Goal: Book appointment/travel/reservation

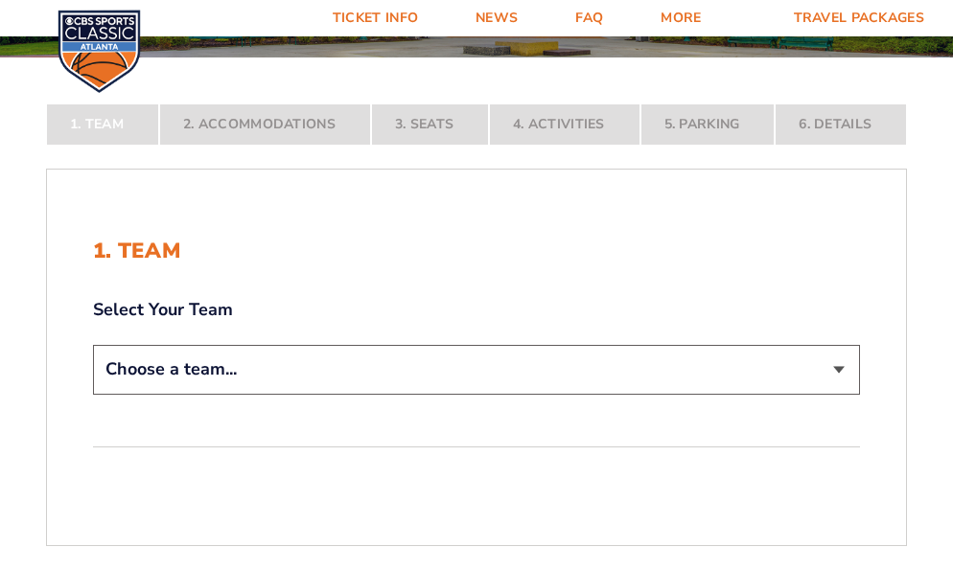
scroll to position [384, 0]
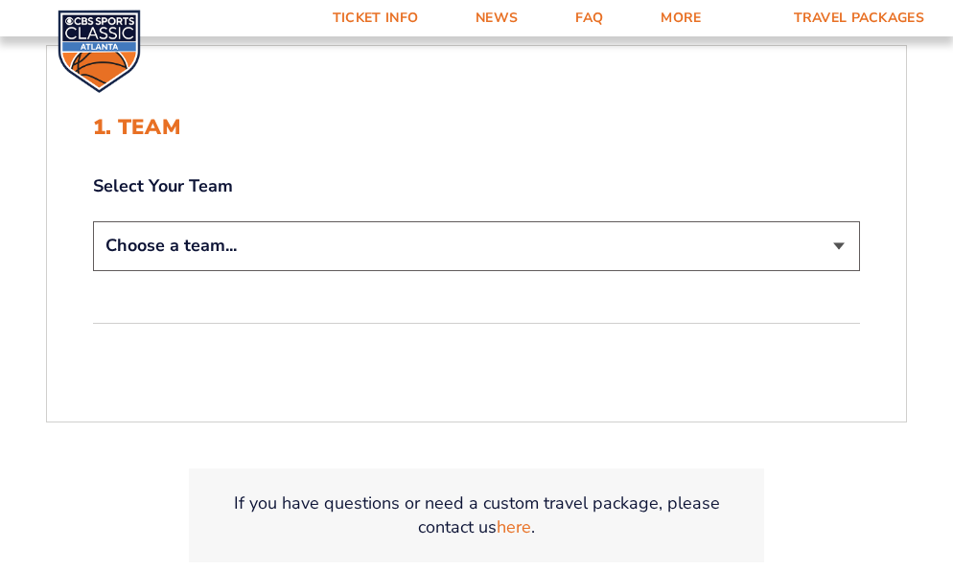
select select "12756"
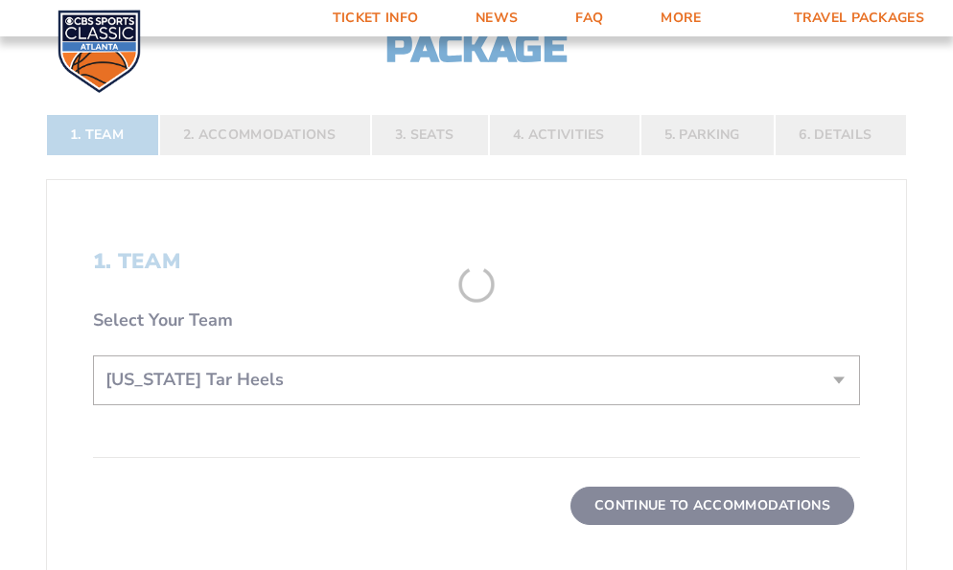
scroll to position [519, 0]
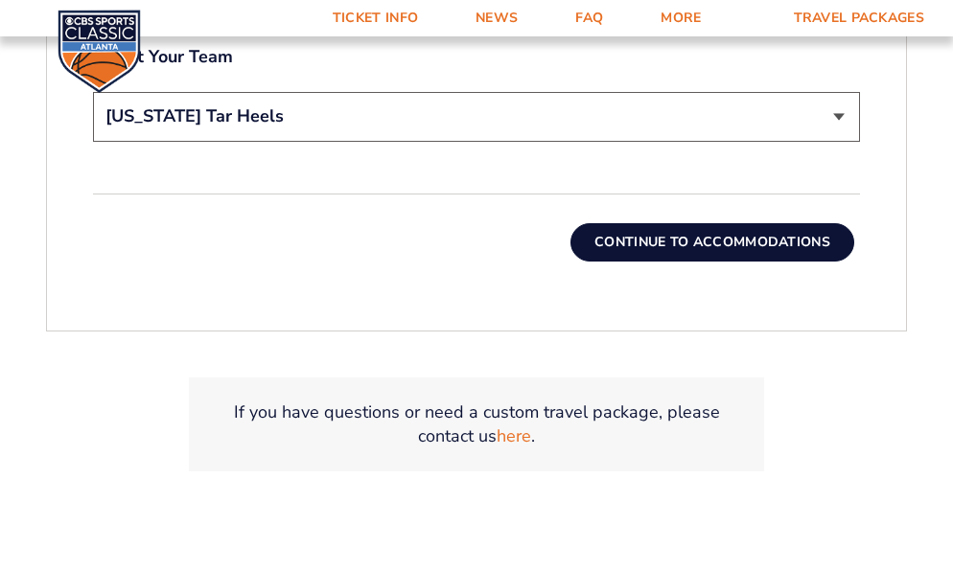
click at [681, 237] on button "Continue To Accommodations" at bounding box center [712, 242] width 284 height 38
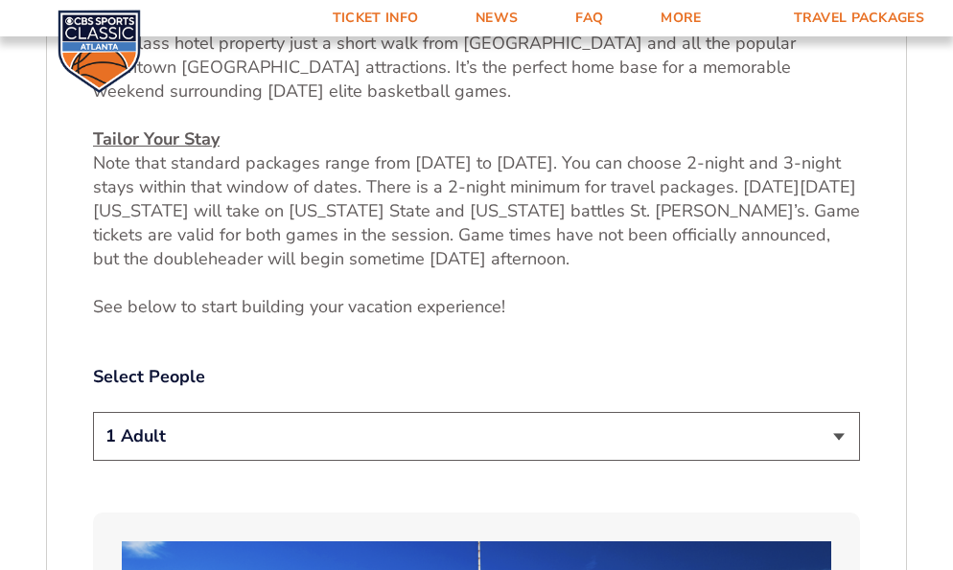
scroll to position [972, 0]
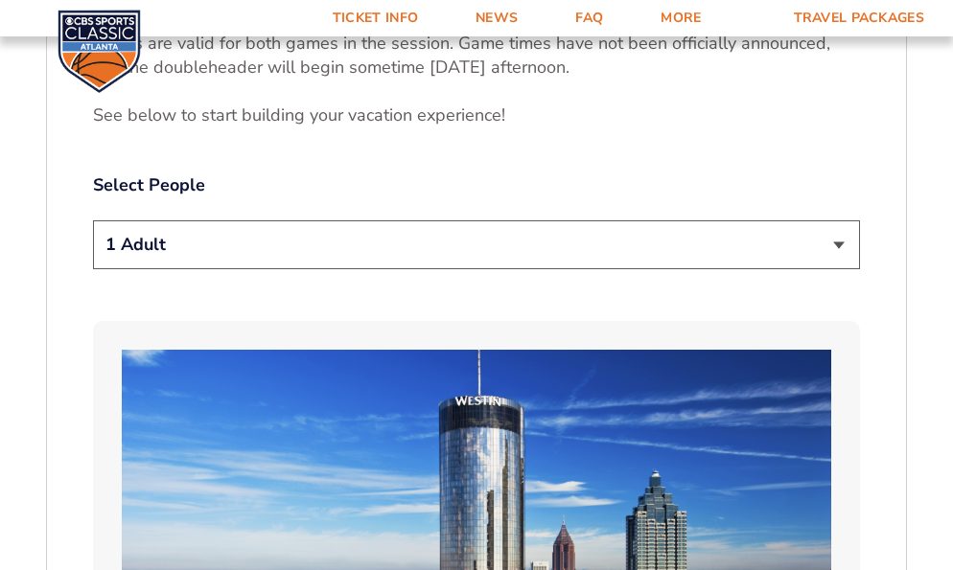
select select "4 Adults"
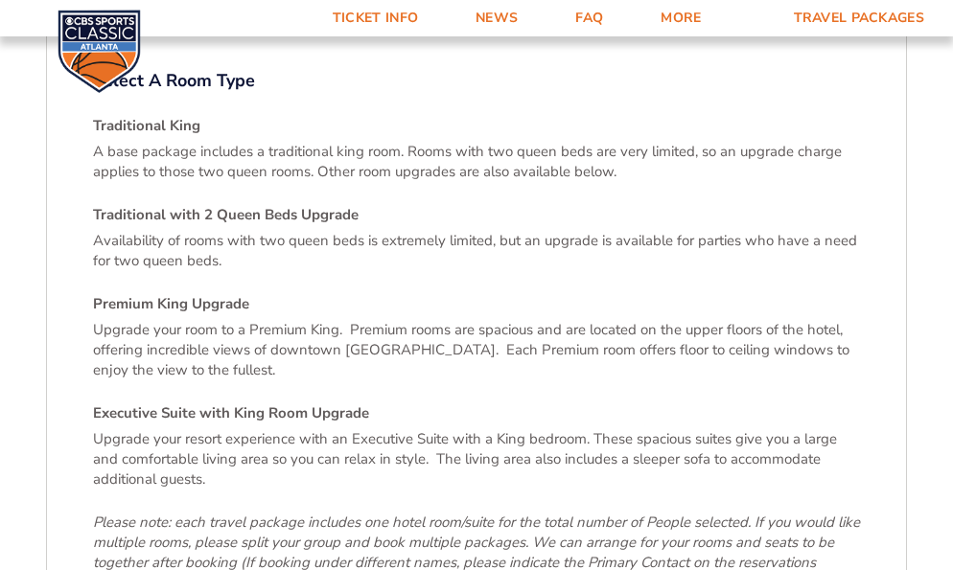
scroll to position [2826, 0]
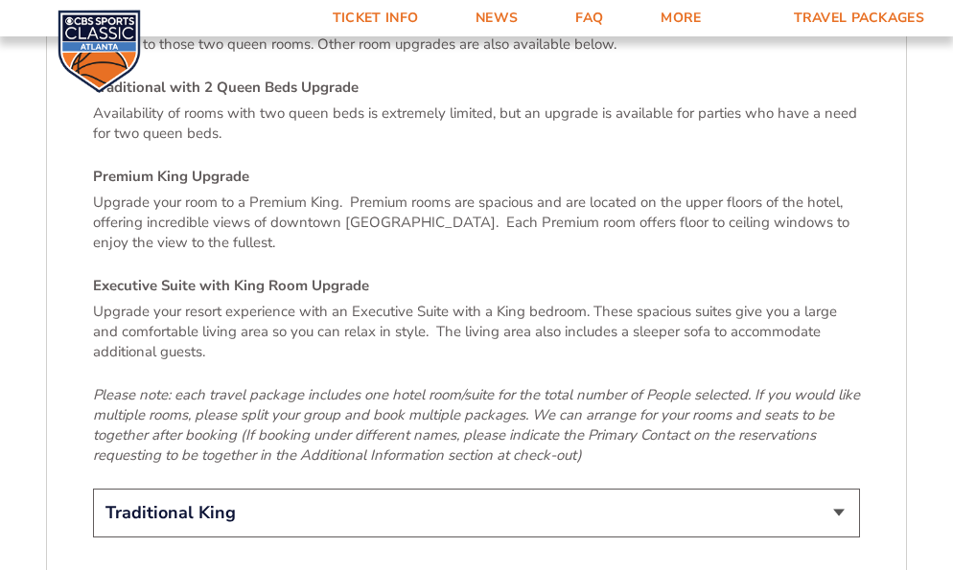
drag, startPoint x: 221, startPoint y: 331, endPoint x: 97, endPoint y: 271, distance: 137.2
click at [97, 272] on div "Traditional King A base package includes a traditional king room. Rooms with tw…" at bounding box center [476, 226] width 767 height 477
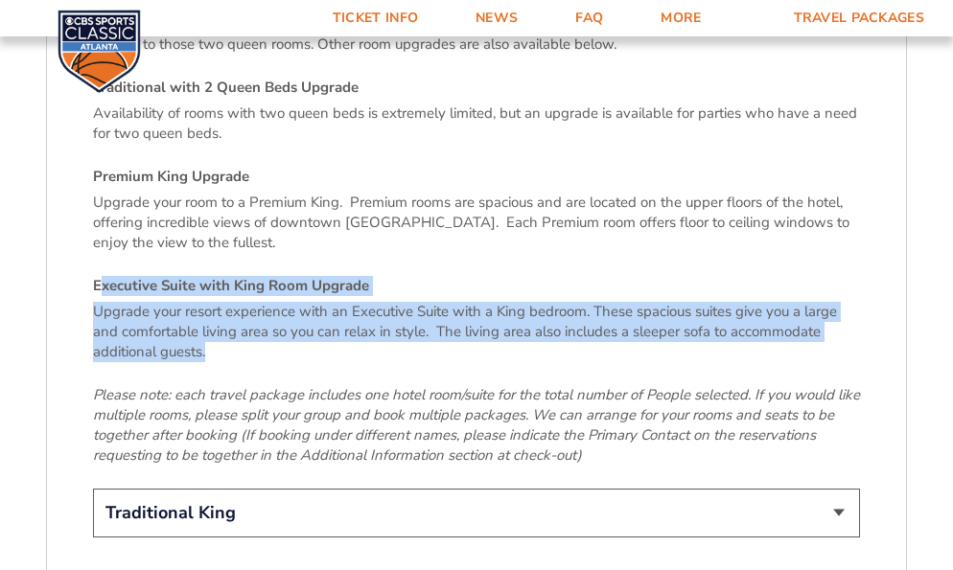
click at [365, 304] on p "Upgrade your resort experience with an Executive Suite with a King bedroom. The…" at bounding box center [476, 332] width 767 height 60
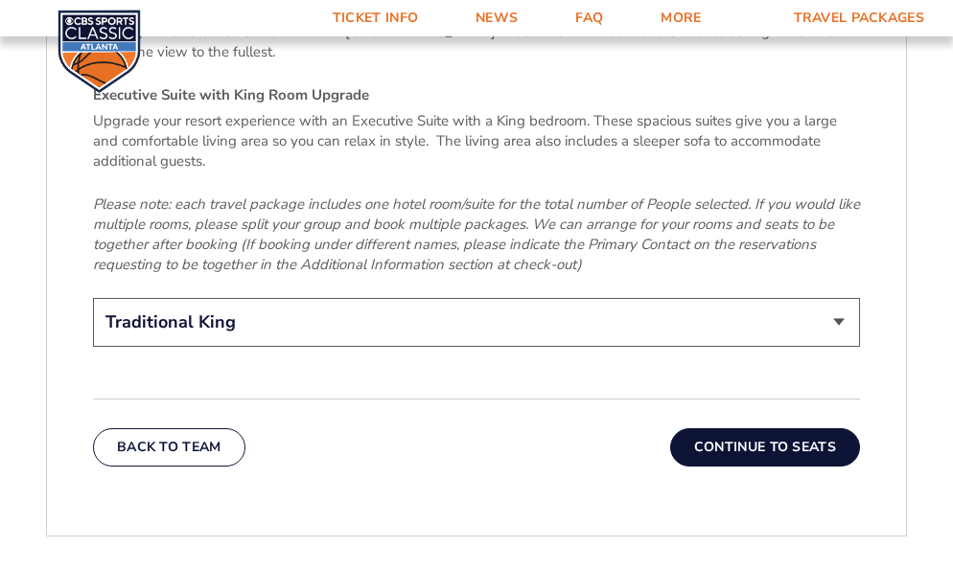
scroll to position [3019, 0]
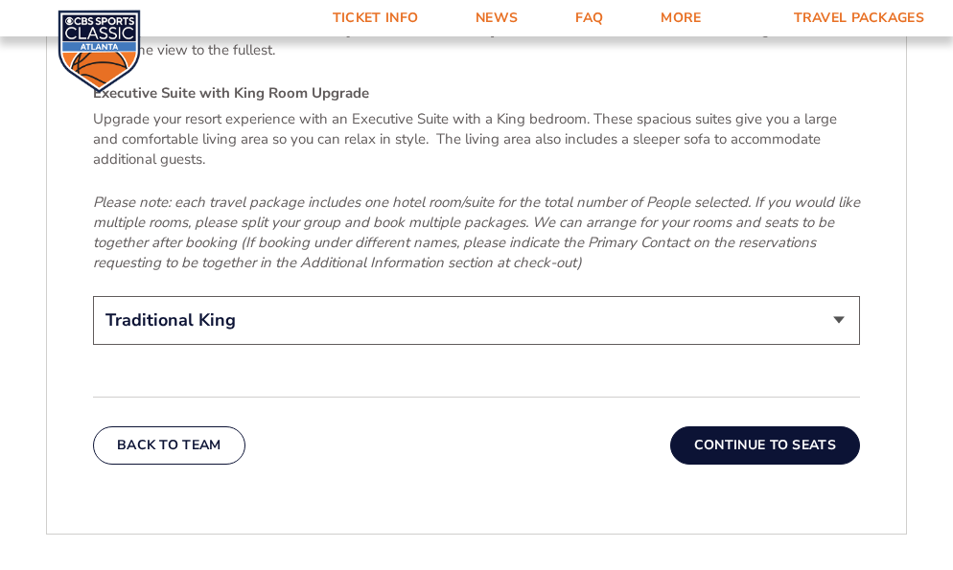
select select "Executive Suite with King Room Upgrade"
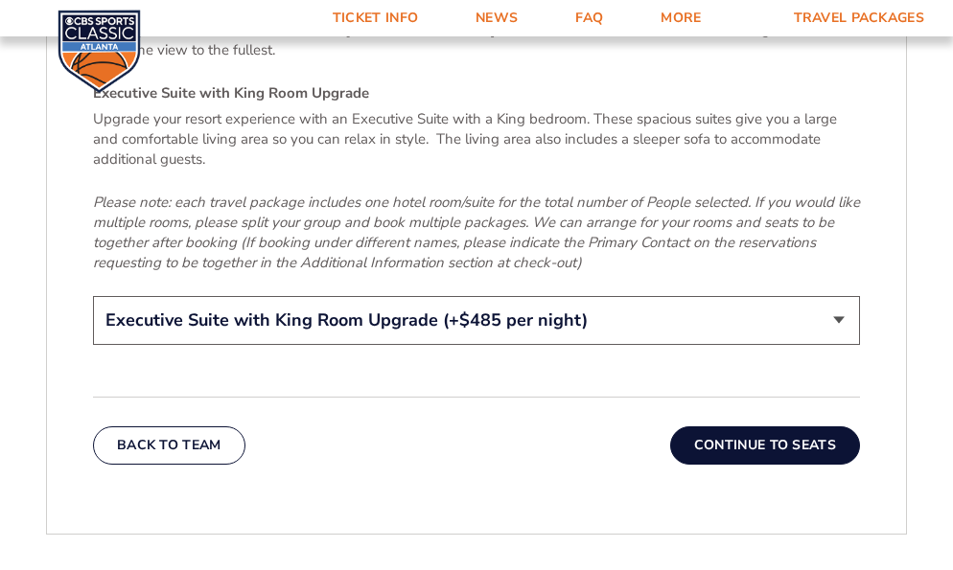
click at [738, 429] on button "Continue To Seats" at bounding box center [765, 446] width 190 height 38
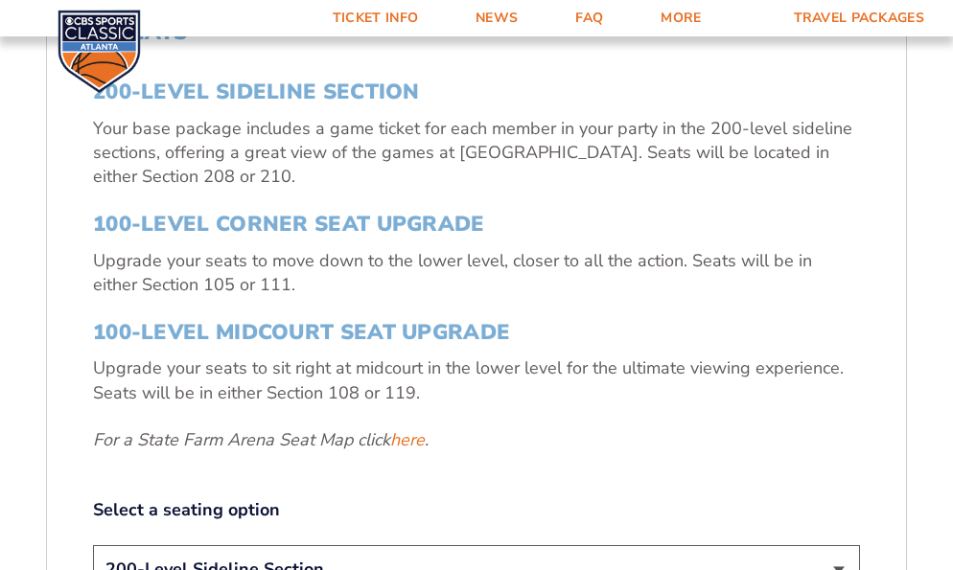
scroll to position [845, 0]
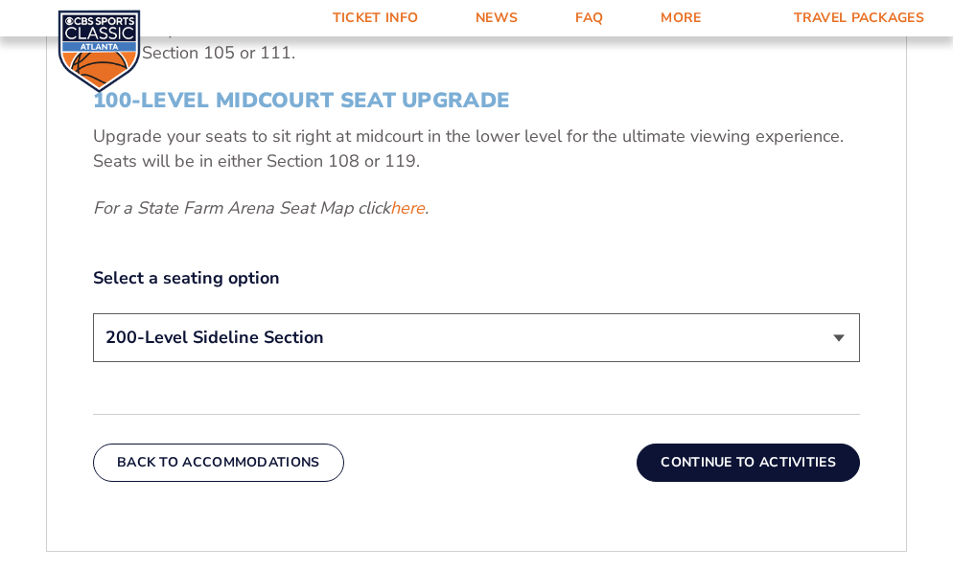
click at [721, 461] on button "Continue To Activities" at bounding box center [748, 463] width 223 height 38
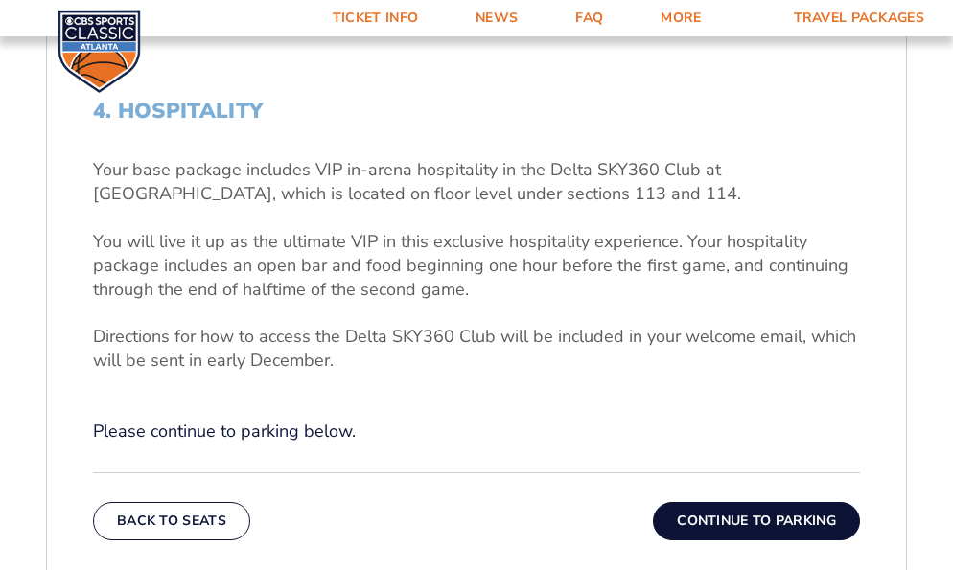
scroll to position [589, 0]
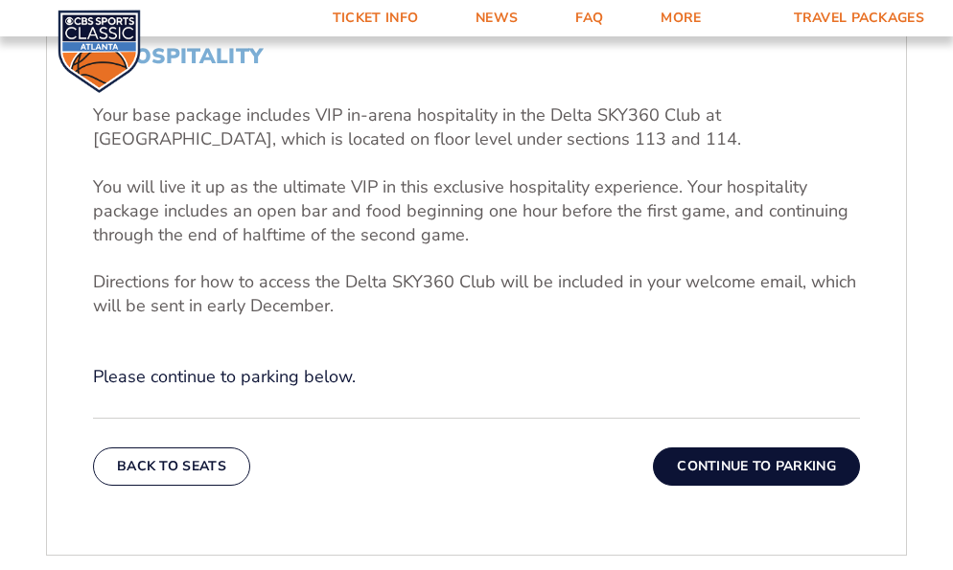
drag, startPoint x: 474, startPoint y: 233, endPoint x: 91, endPoint y: 196, distance: 384.4
click at [92, 197] on div "4. Hospitality Your base package includes VIP in-arena hospitality in the Delta…" at bounding box center [476, 265] width 859 height 534
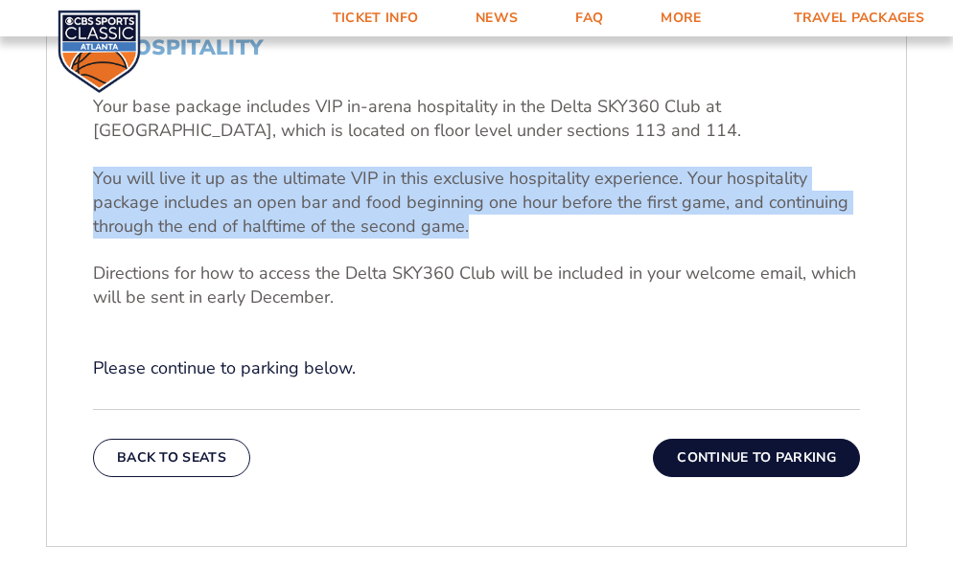
scroll to position [653, 0]
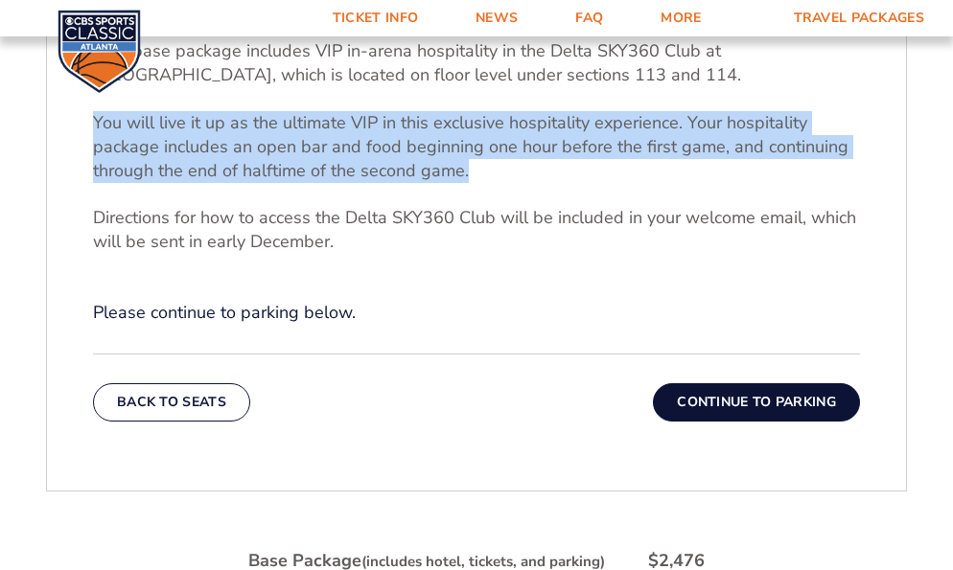
click at [717, 399] on button "Continue To Parking" at bounding box center [756, 403] width 207 height 38
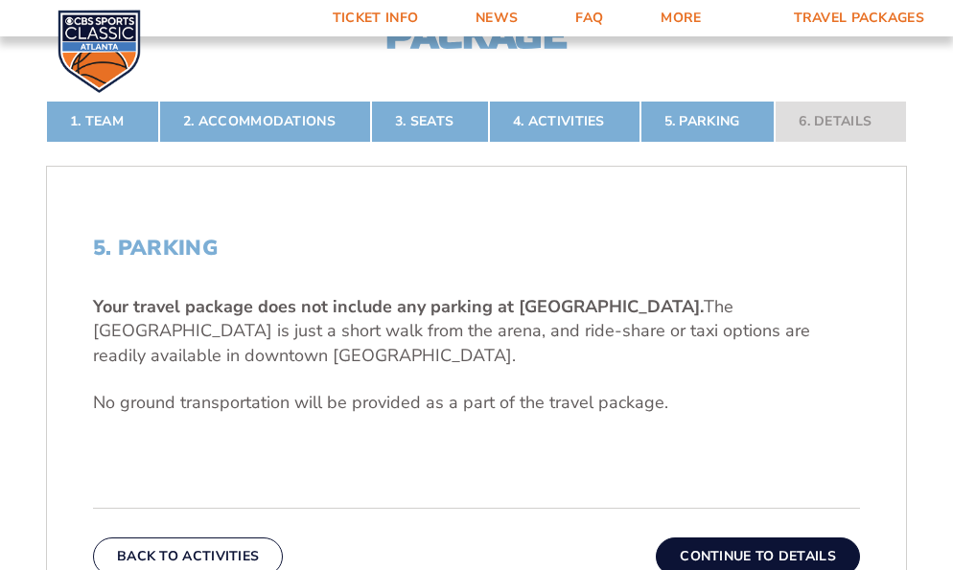
scroll to position [524, 0]
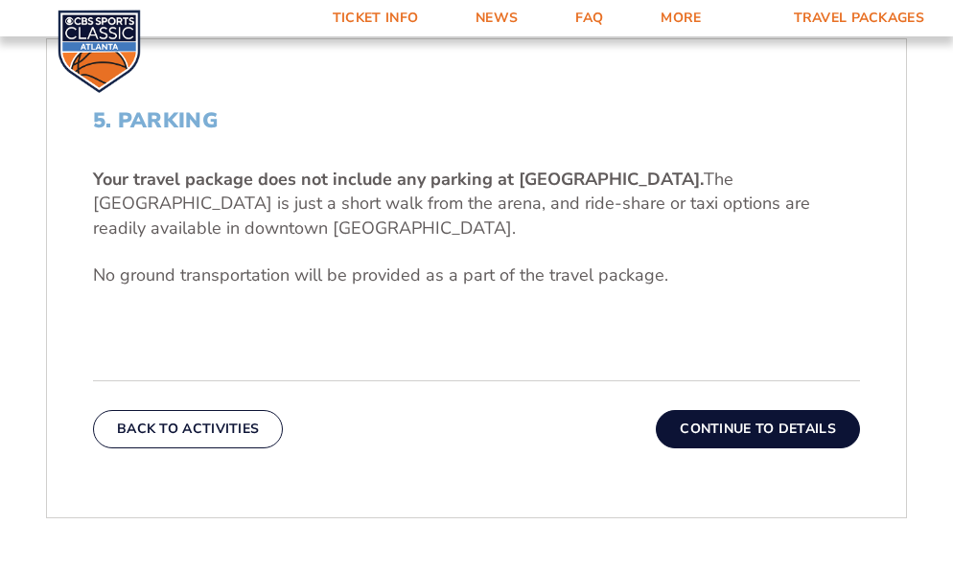
click at [796, 429] on button "Continue To Details" at bounding box center [758, 429] width 204 height 38
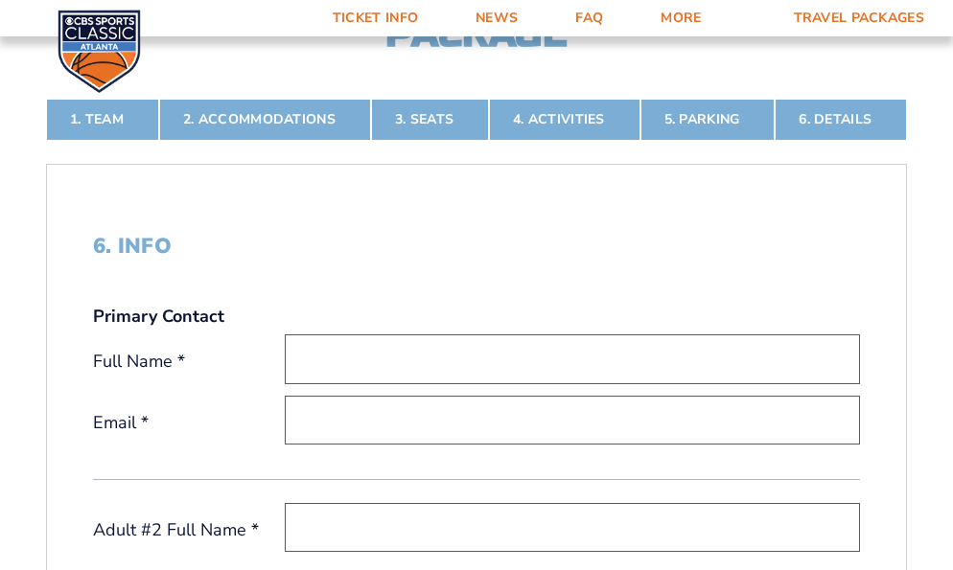
scroll to position [398, 0]
